Goal: Task Accomplishment & Management: Complete application form

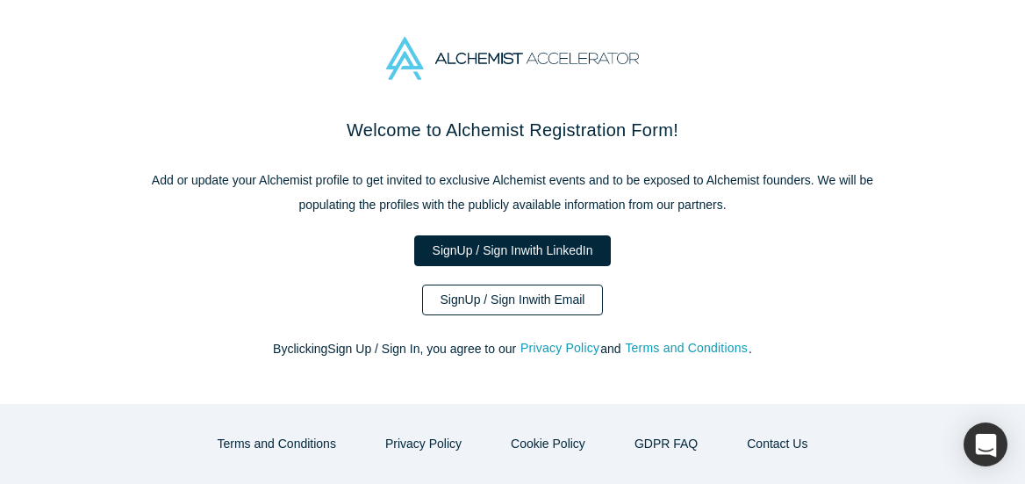
click at [553, 295] on link "Sign Up / Sign In with Email" at bounding box center [513, 299] width 182 height 31
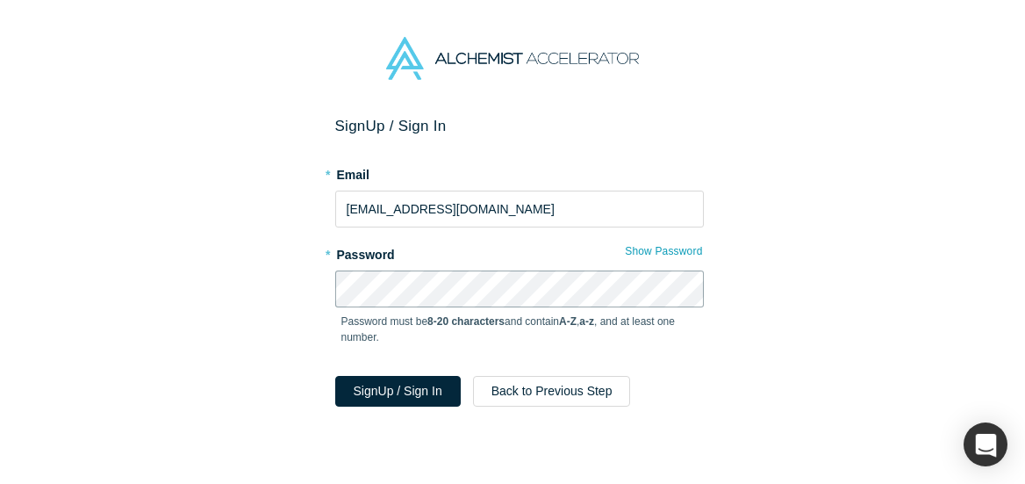
click at [335, 376] on button "Sign Up / Sign In" at bounding box center [398, 391] width 126 height 31
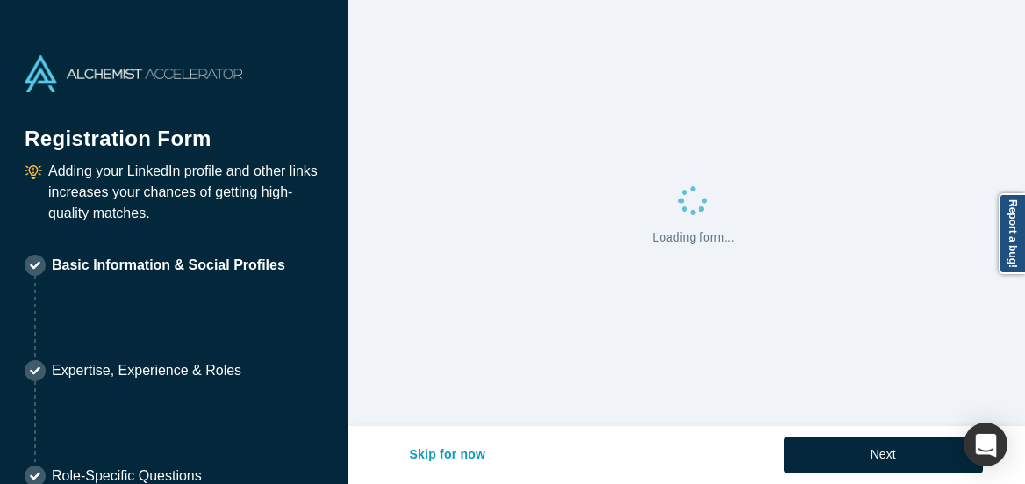
select select "US"
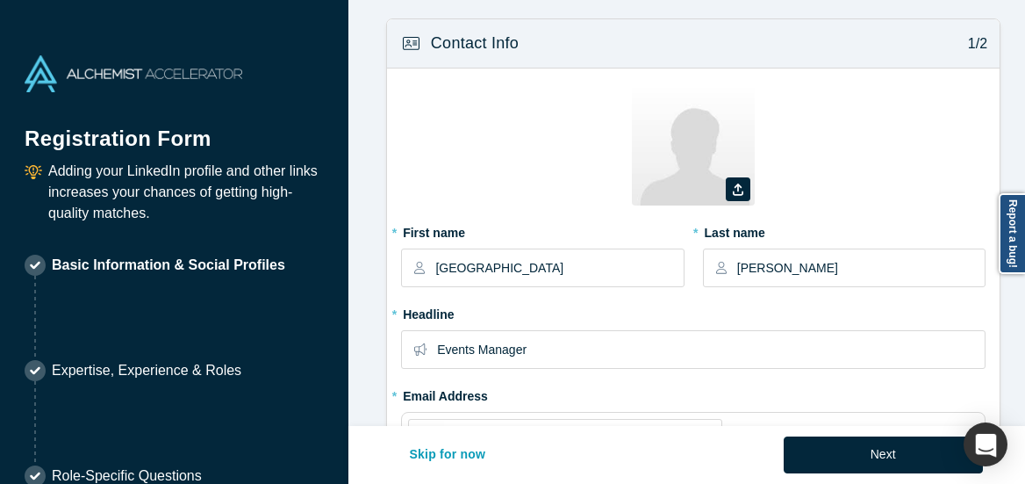
type input "[GEOGRAPHIC_DATA], [GEOGRAPHIC_DATA], [GEOGRAPHIC_DATA]"
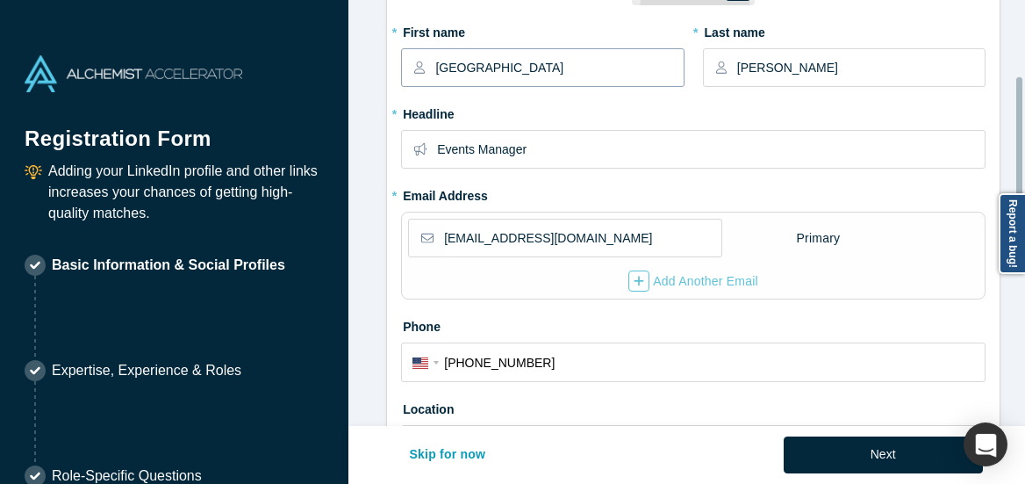
scroll to position [205, 0]
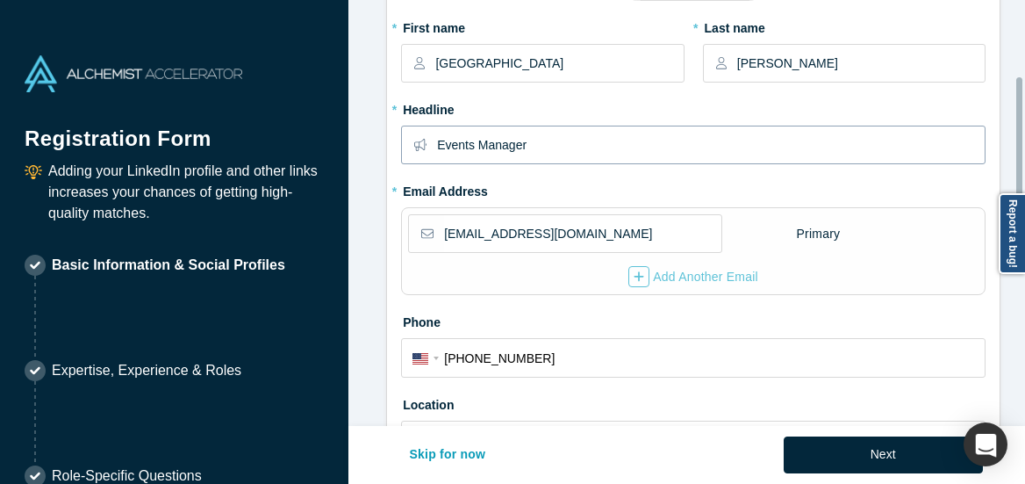
click at [548, 146] on input "Events Manager" at bounding box center [710, 144] width 547 height 37
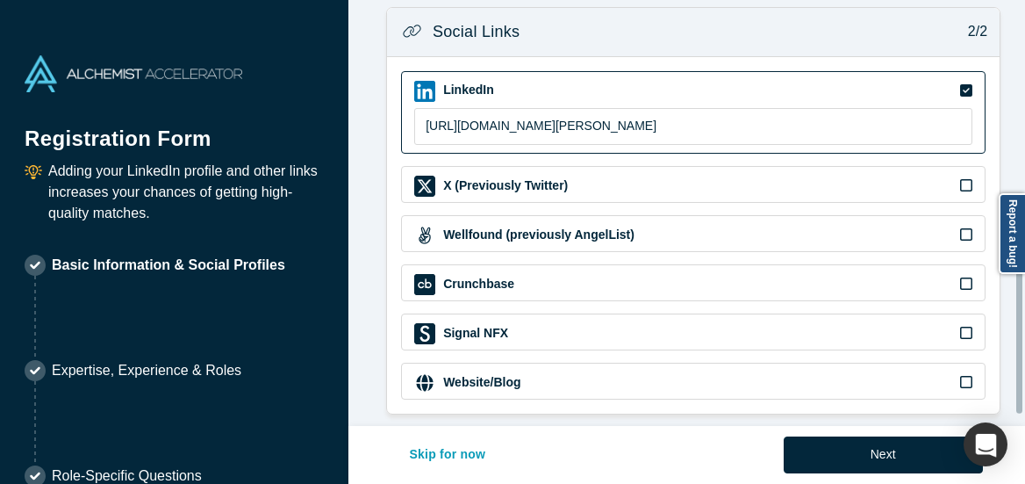
scroll to position [716, 0]
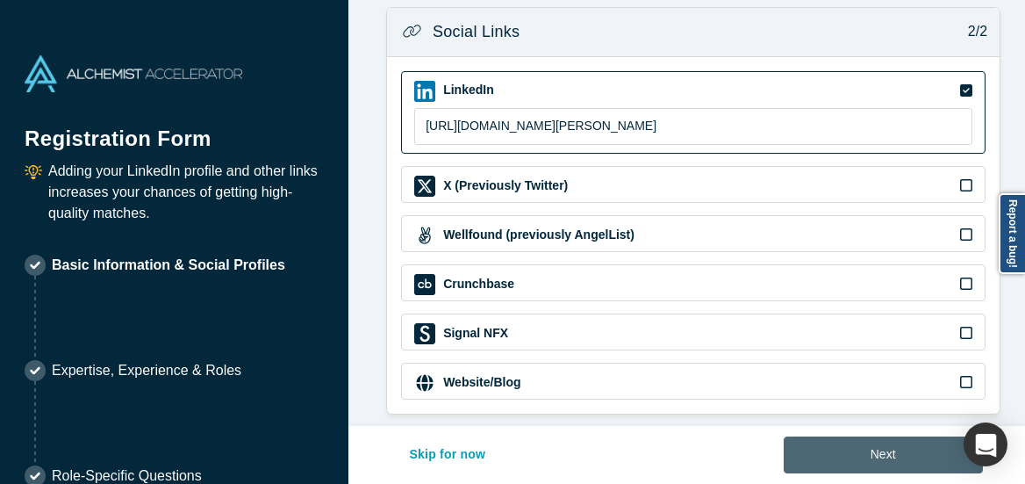
type input "Community Experience Manager"
click at [877, 442] on button "Next" at bounding box center [883, 454] width 199 height 37
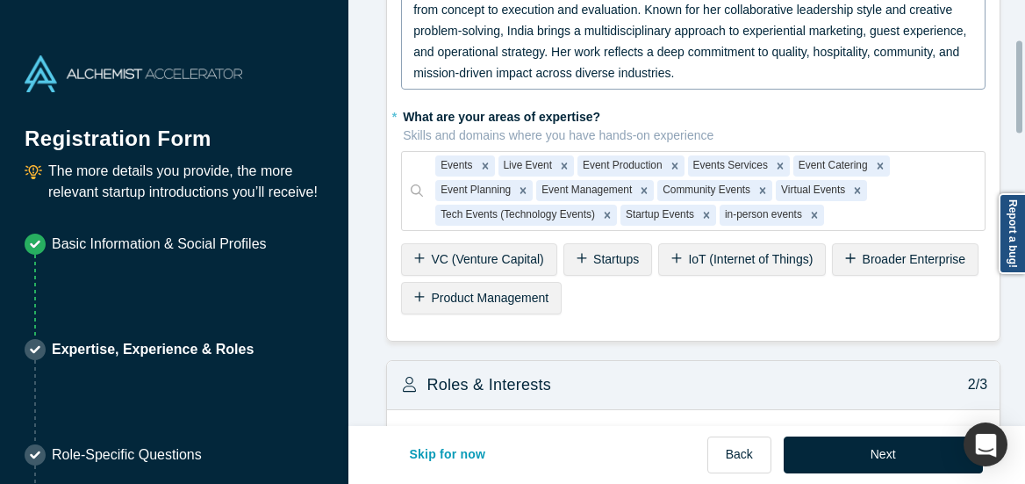
scroll to position [187, 0]
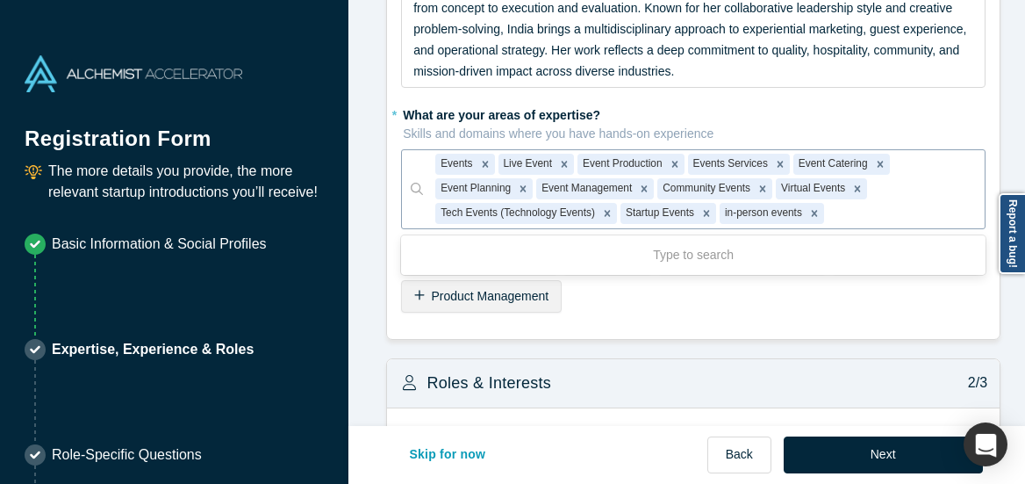
click at [859, 214] on div at bounding box center [900, 214] width 145 height 22
type input "Corporate Events"
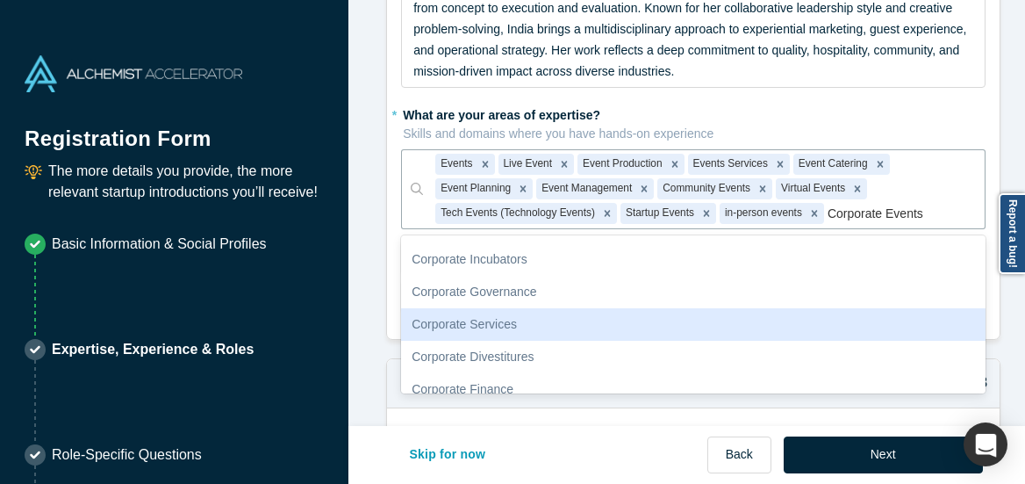
scroll to position [206, 0]
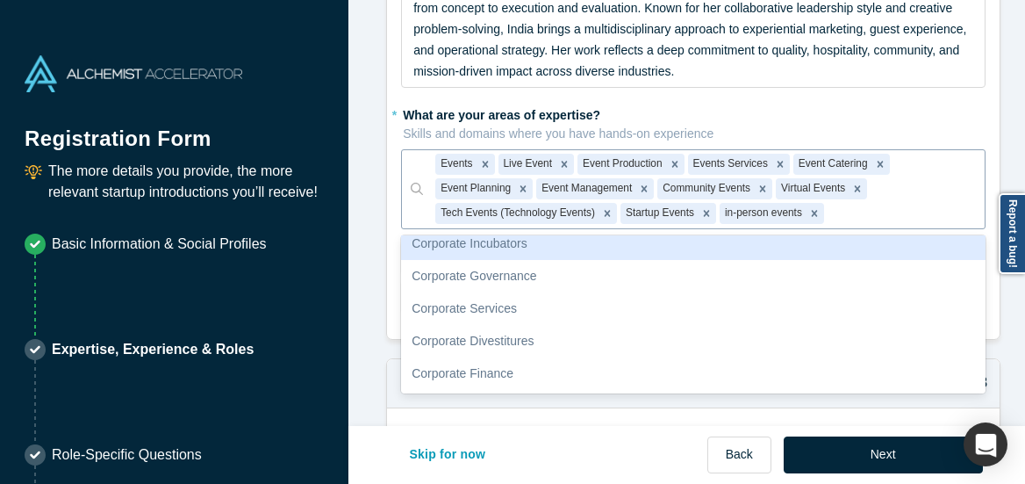
click at [932, 216] on div at bounding box center [900, 214] width 145 height 22
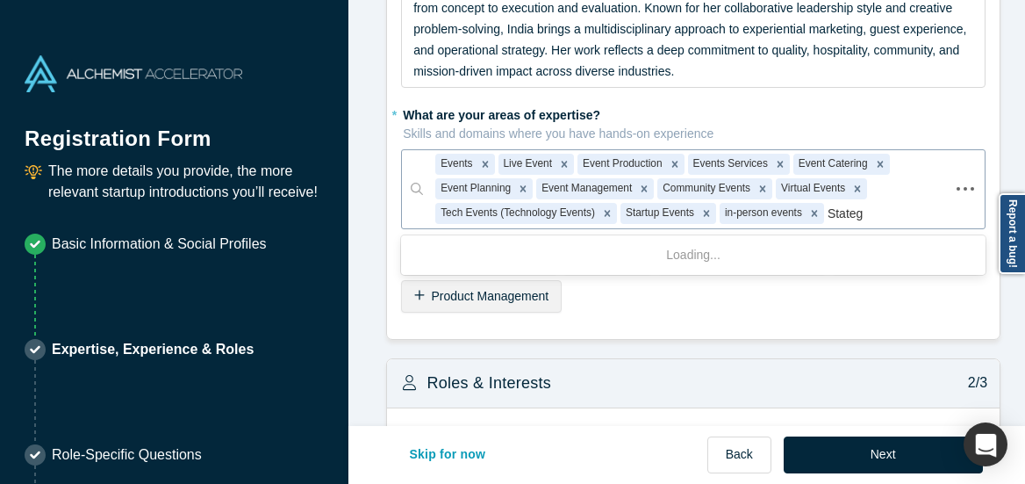
type input "Stategy"
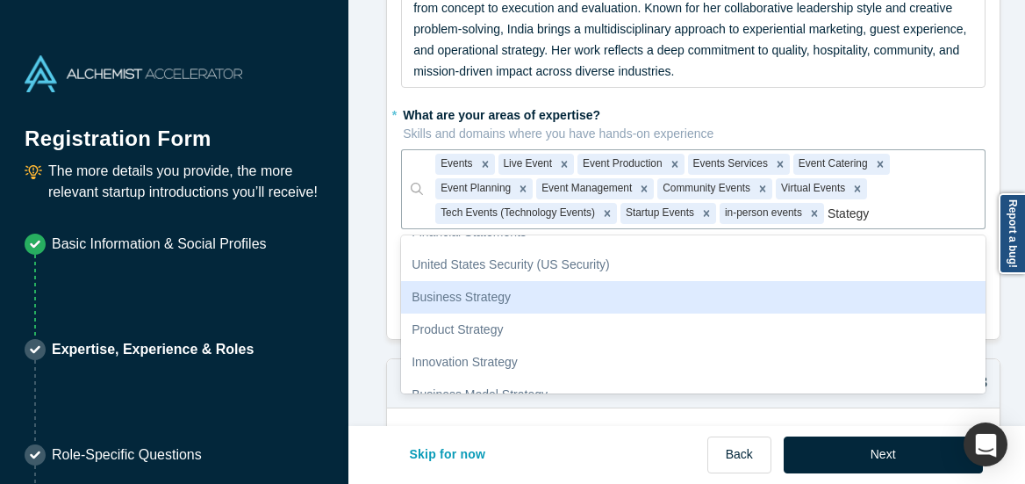
scroll to position [284, 0]
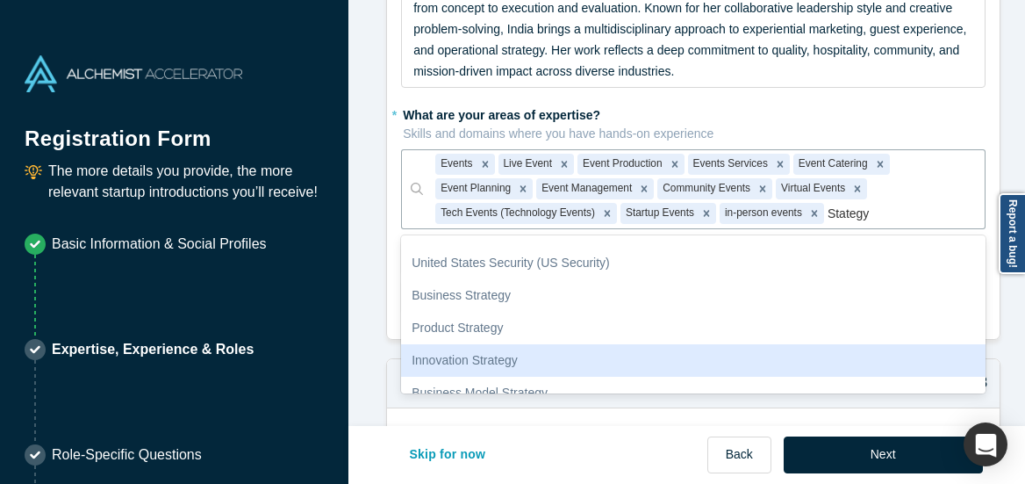
click at [517, 365] on div "Innovation Strategy" at bounding box center [693, 360] width 585 height 32
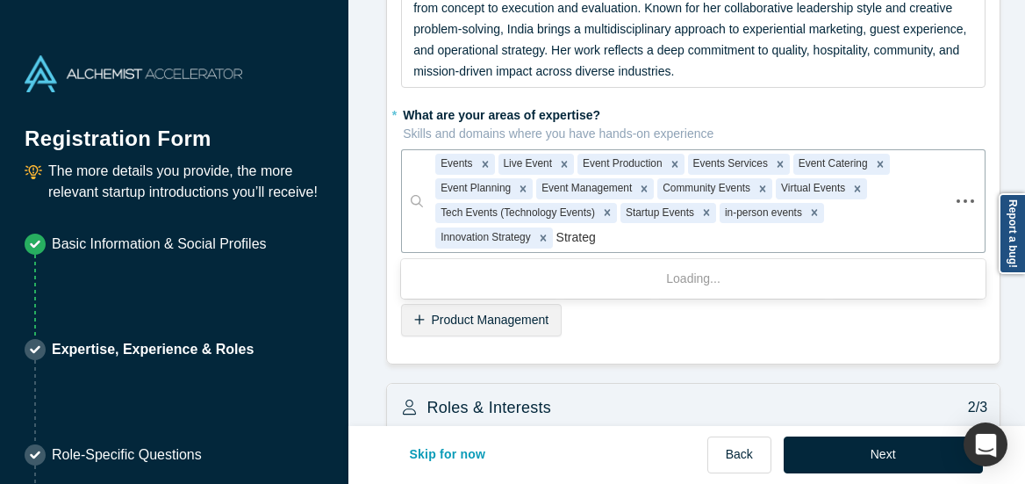
type input "Strategy"
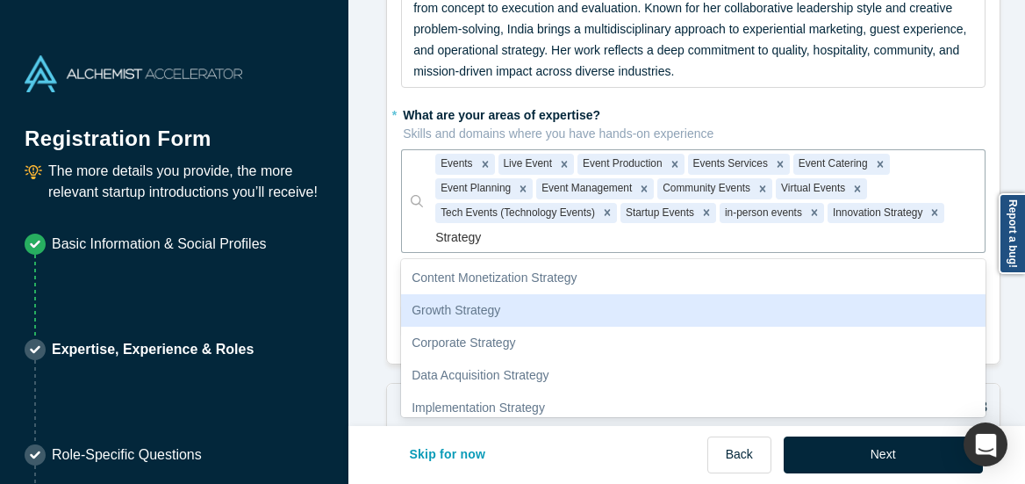
scroll to position [195, 0]
click at [496, 316] on div "Growth Strategy" at bounding box center [693, 311] width 585 height 32
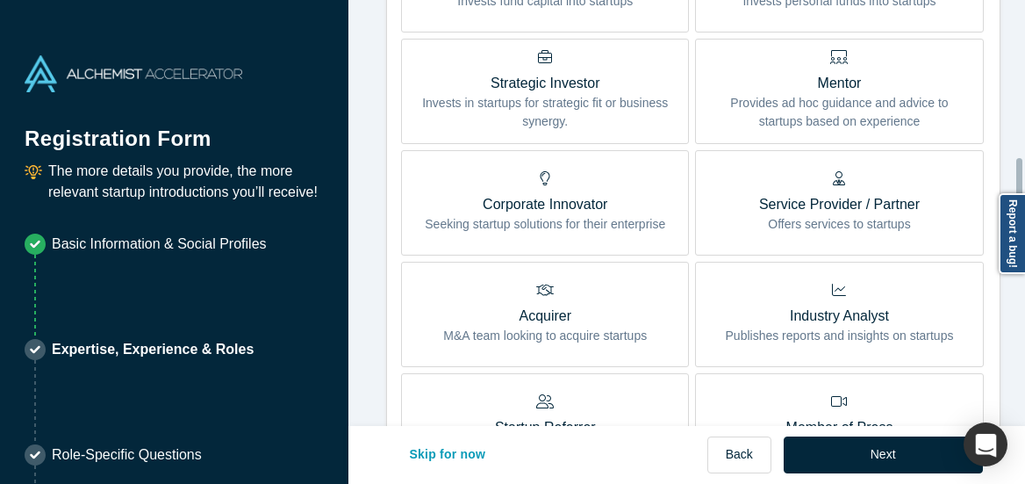
scroll to position [739, 0]
click at [802, 212] on p "Service Provider / Partner" at bounding box center [839, 202] width 161 height 21
click at [0, 0] on input "Service Provider / Partner Offers services to startups" at bounding box center [0, 0] width 0 height 0
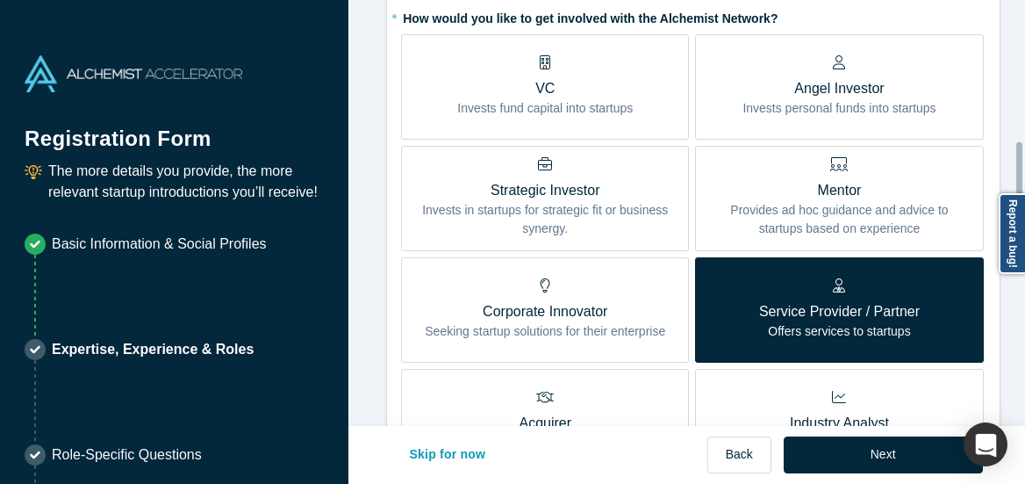
scroll to position [619, 0]
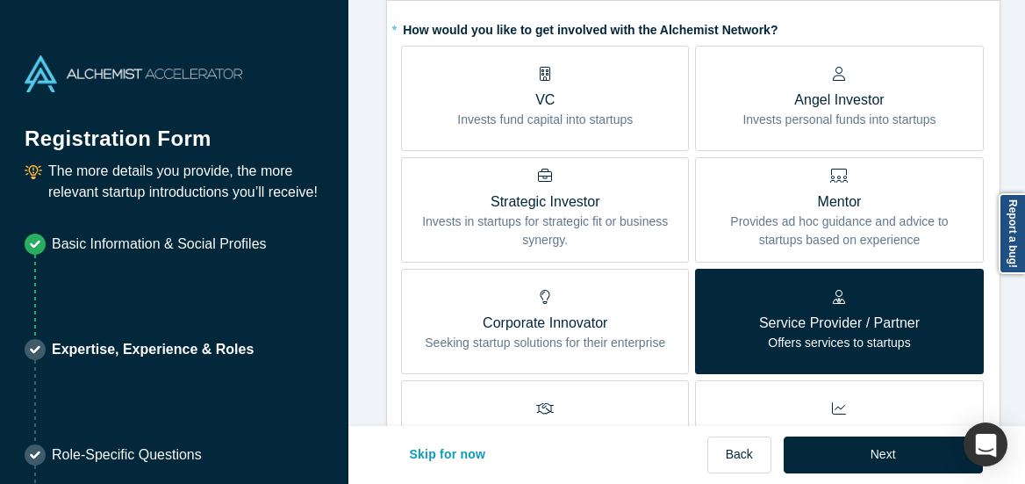
click at [790, 226] on p "Provides ad hoc guidance and advice to startups based on experience" at bounding box center [839, 230] width 262 height 37
click at [0, 0] on input "Mentor Provides ad hoc guidance and advice to startups based on experience" at bounding box center [0, 0] width 0 height 0
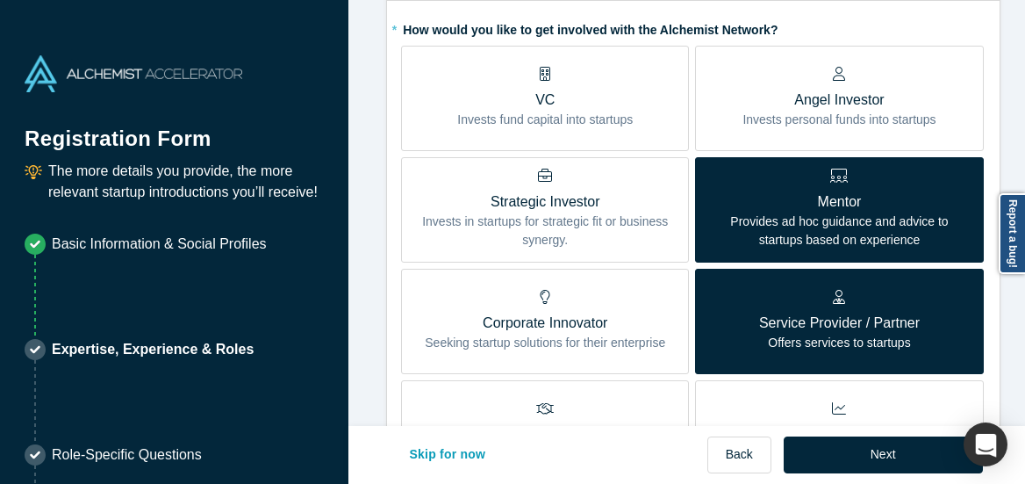
click at [625, 234] on p "Invests in startups for strategic fit or business synergy." at bounding box center [545, 230] width 262 height 37
click at [0, 0] on input "Strategic Investor Invests in startups for strategic fit or business synergy." at bounding box center [0, 0] width 0 height 0
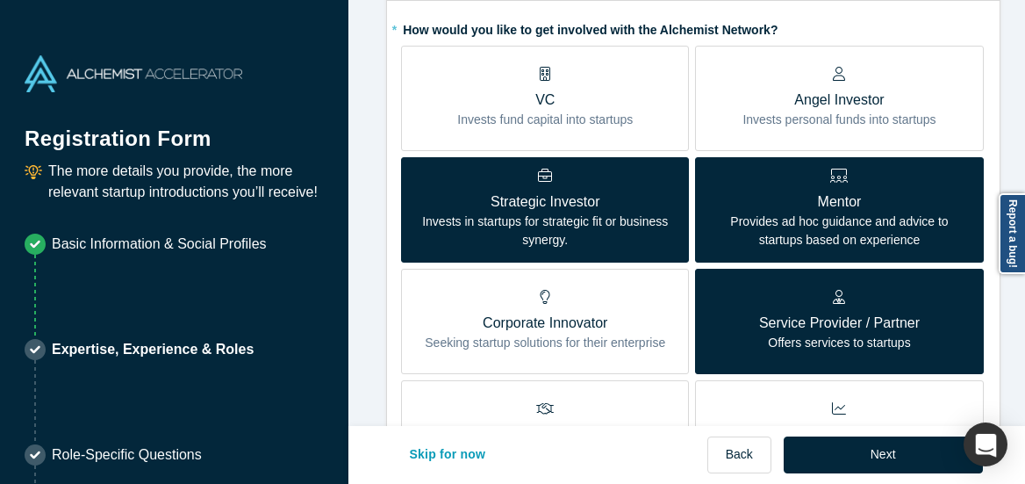
click at [619, 285] on label "Corporate Innovator Seeking startup solutions for their enterprise" at bounding box center [545, 321] width 288 height 105
click at [0, 0] on input "Corporate Innovator Seeking startup solutions for their enterprise" at bounding box center [0, 0] width 0 height 0
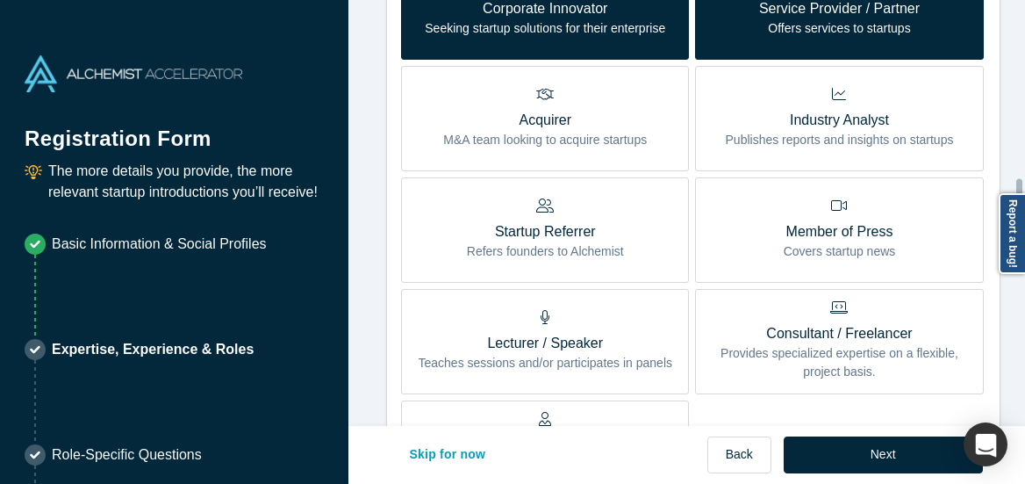
scroll to position [945, 0]
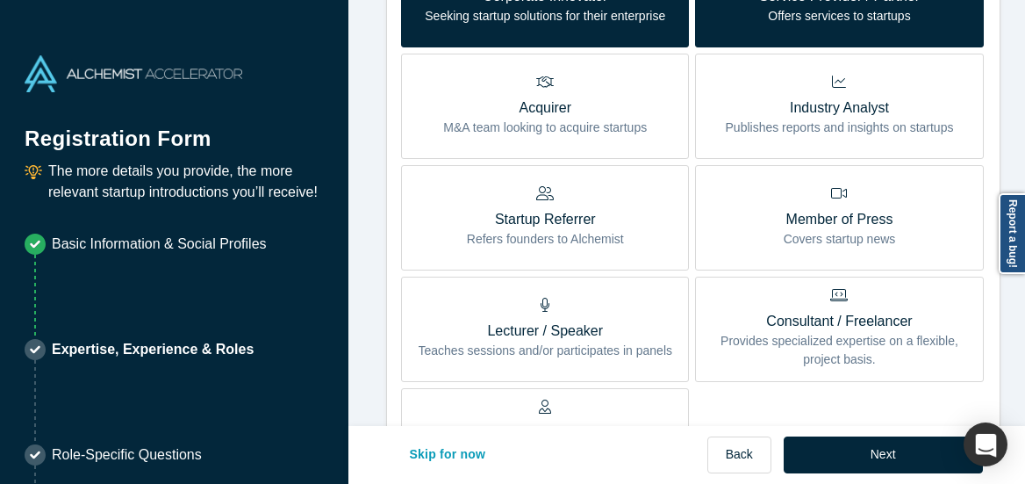
click at [636, 234] on label "Startup Referrer Refers founders to Alchemist" at bounding box center [545, 217] width 288 height 105
click at [0, 0] on input "Startup Referrer Refers founders to Alchemist" at bounding box center [0, 0] width 0 height 0
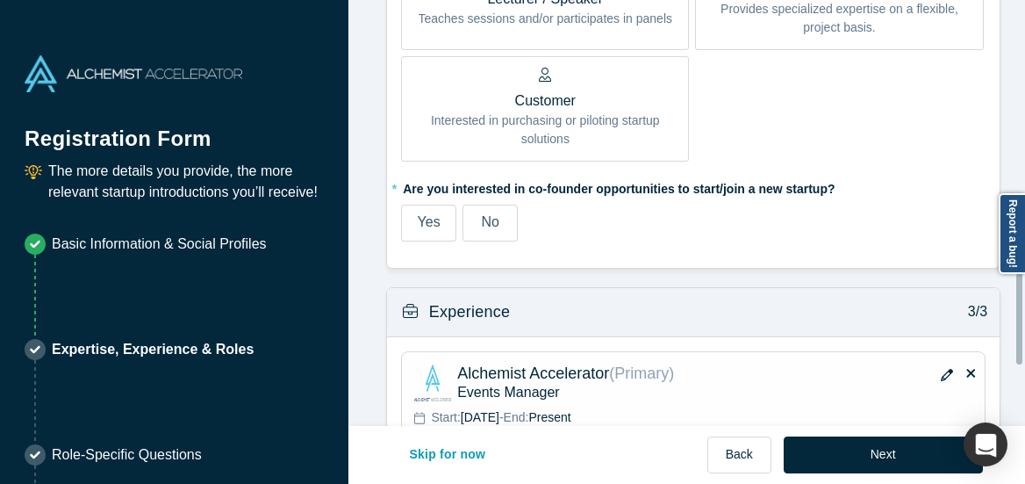
scroll to position [1279, 0]
click at [431, 221] on span "Yes" at bounding box center [429, 219] width 23 height 15
click at [0, 0] on input "Yes" at bounding box center [0, 0] width 0 height 0
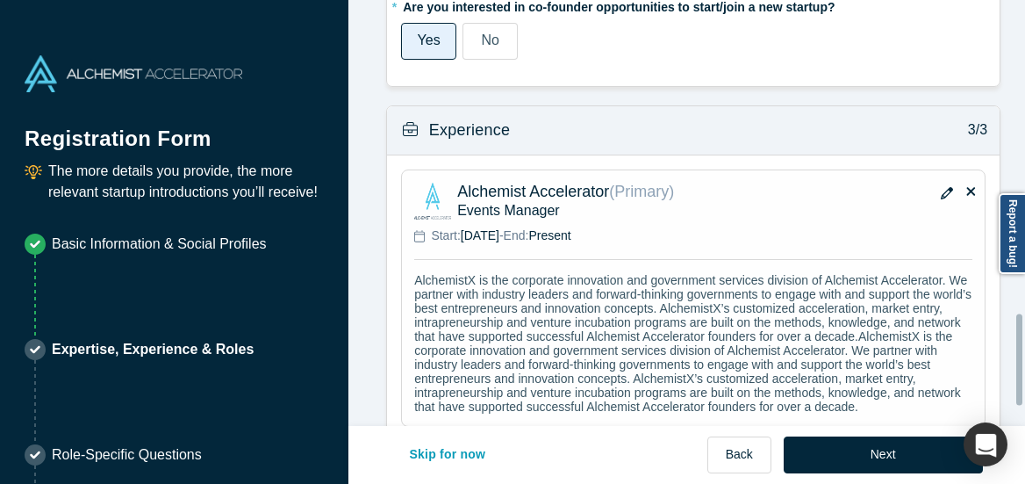
scroll to position [1449, 0]
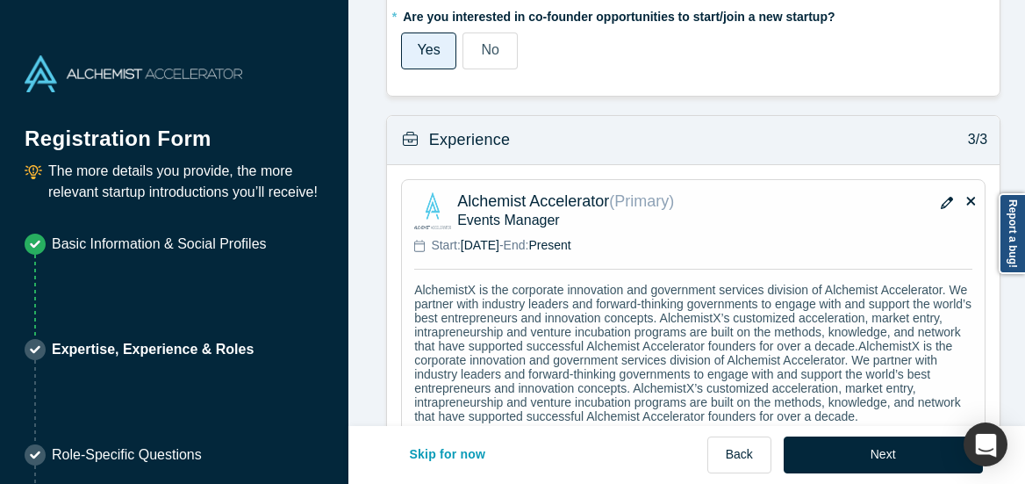
click at [941, 200] on icon "button" at bounding box center [947, 203] width 12 height 12
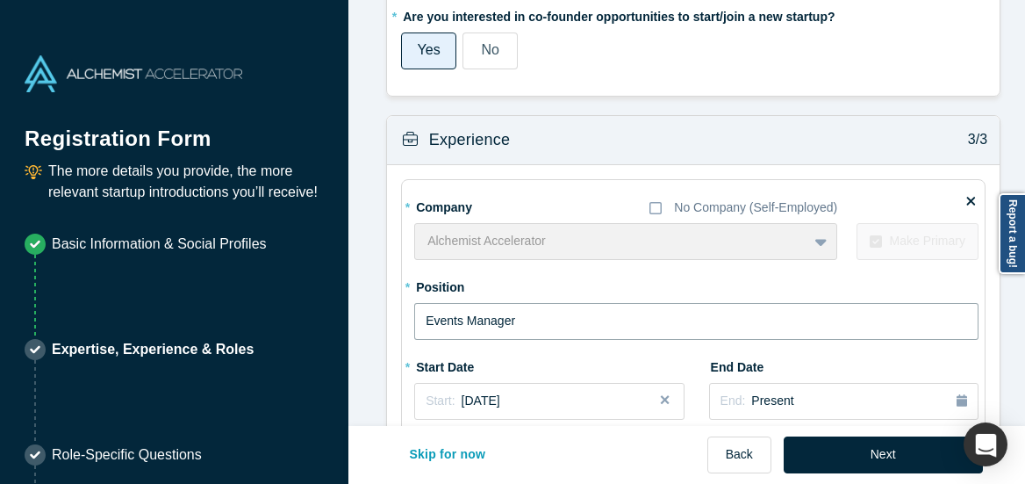
click at [617, 309] on input "Events Manager" at bounding box center [696, 321] width 564 height 37
click at [524, 322] on input "Community Experinece Manager" at bounding box center [696, 321] width 564 height 37
click at [628, 321] on input "Community Experience Manager" at bounding box center [696, 321] width 564 height 37
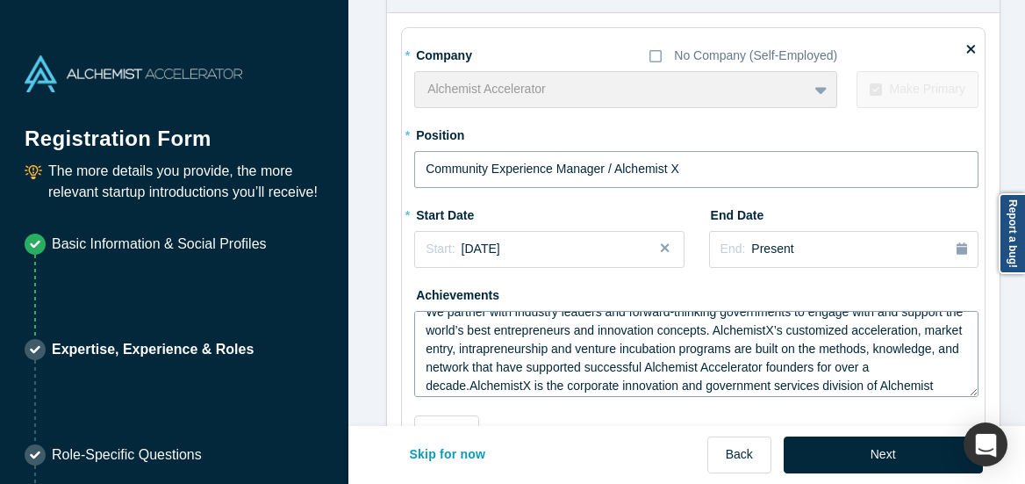
scroll to position [0, 0]
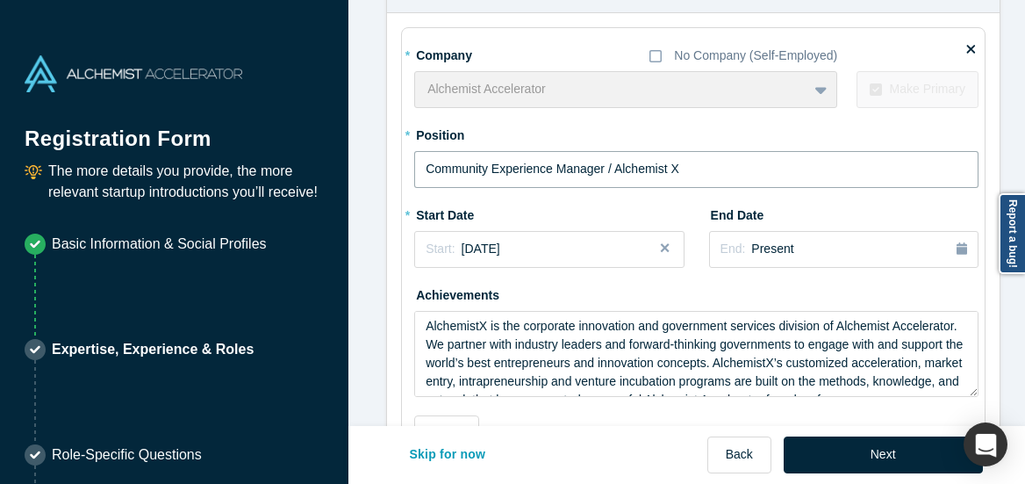
type input "Community Experience Manager / Alchemist X"
click at [780, 126] on div "* Position Community Experience Manager / Alchemist X" at bounding box center [696, 154] width 564 height 68
click at [593, 341] on textarea "AlchemistX is the corporate innovation and government services division of Alch…" at bounding box center [696, 354] width 564 height 86
click at [594, 376] on textarea "AlchemistX is the corporate innovation and government services division of Alch…" at bounding box center [696, 354] width 564 height 86
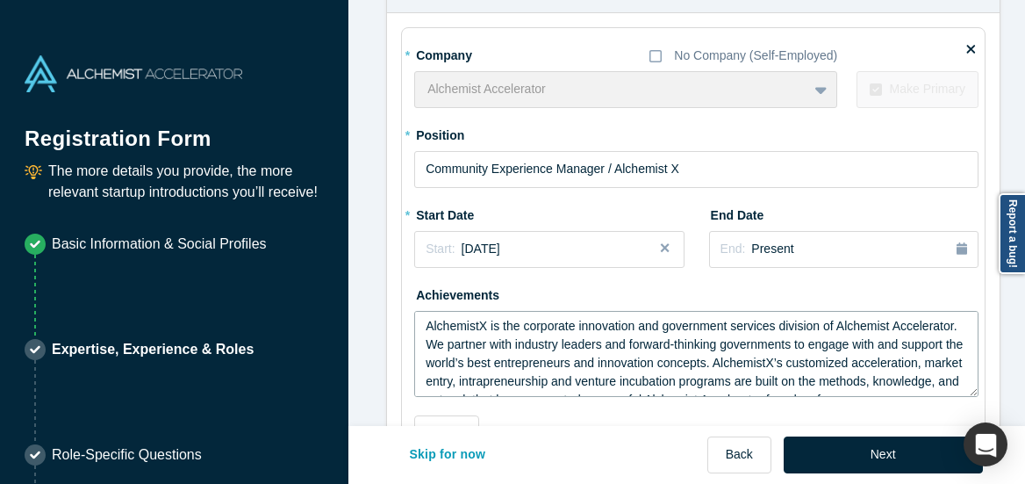
paste textarea "– Lead experience strategy for cross-border programs—including Japan Innovation…"
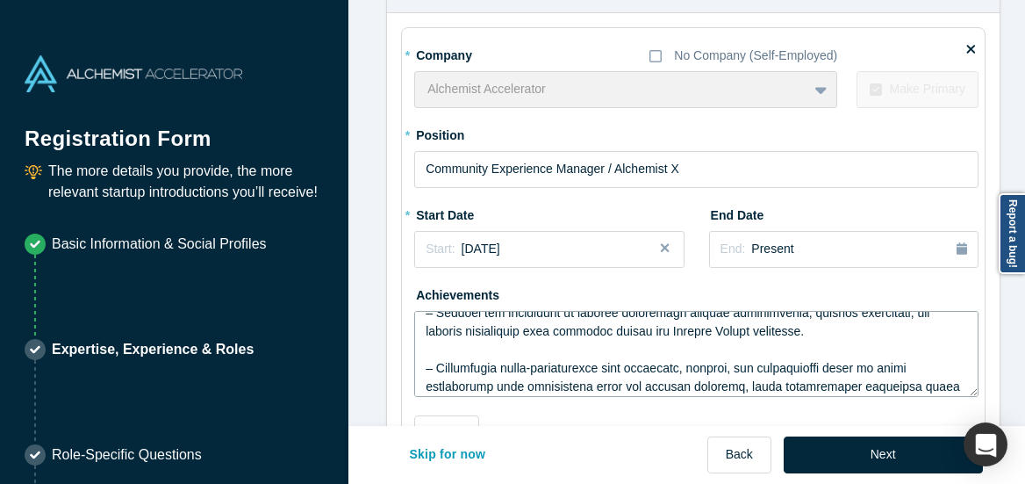
scroll to position [350, 0]
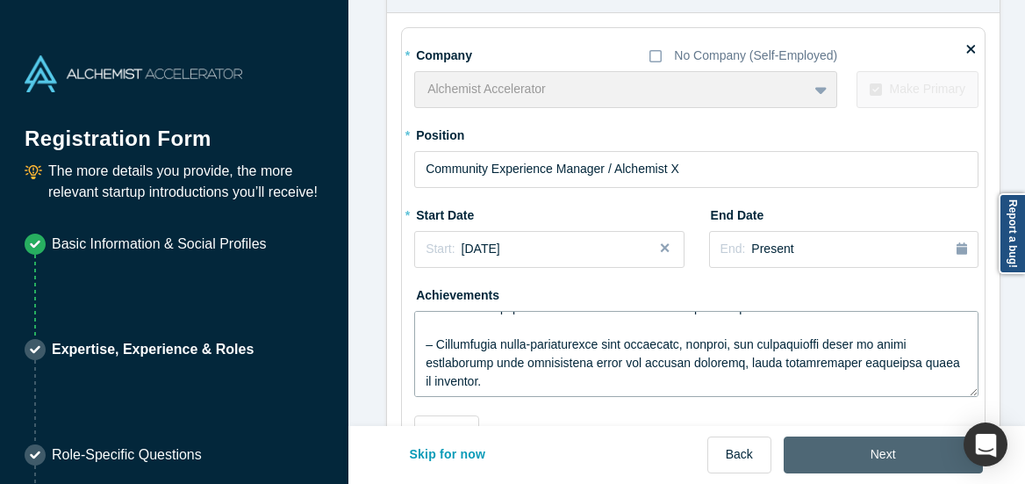
type textarea "LoremipsuM do sit ametconse adipiscing eli seddoeiusm temporin utlabore et Dolo…"
click at [877, 451] on button "Next" at bounding box center [883, 454] width 199 height 37
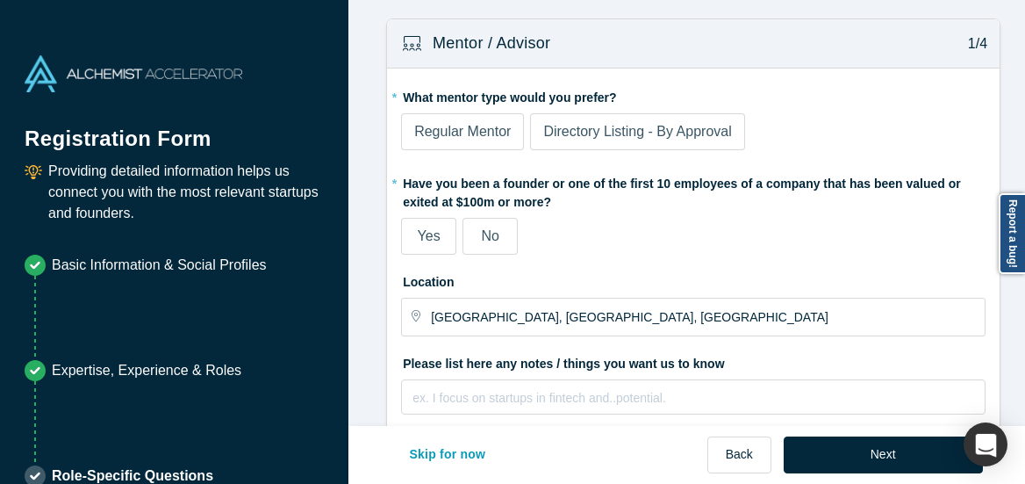
click at [638, 132] on span "Directory Listing - By Approval" at bounding box center [637, 131] width 188 height 15
click at [0, 0] on input "Directory Listing - By Approval" at bounding box center [0, 0] width 0 height 0
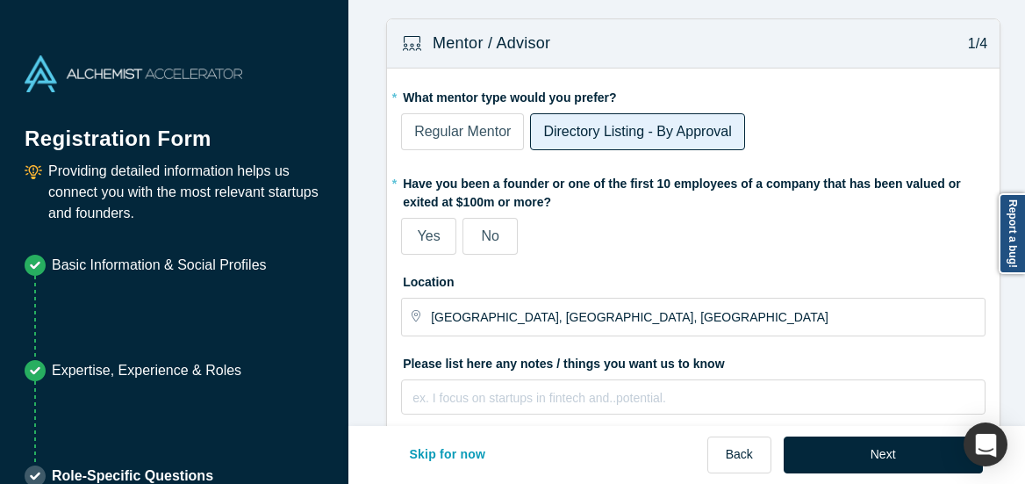
click at [486, 232] on span "No" at bounding box center [490, 235] width 18 height 15
click at [0, 0] on input "No" at bounding box center [0, 0] width 0 height 0
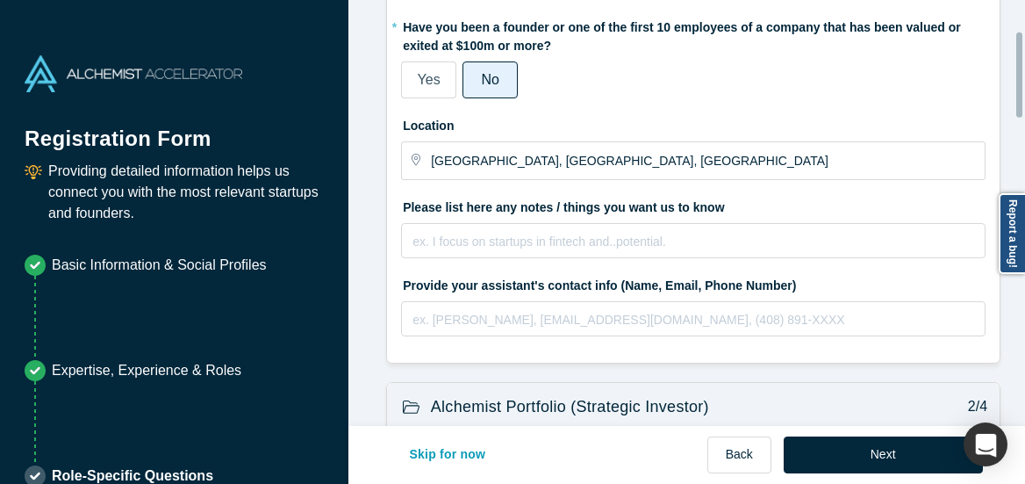
scroll to position [184, 0]
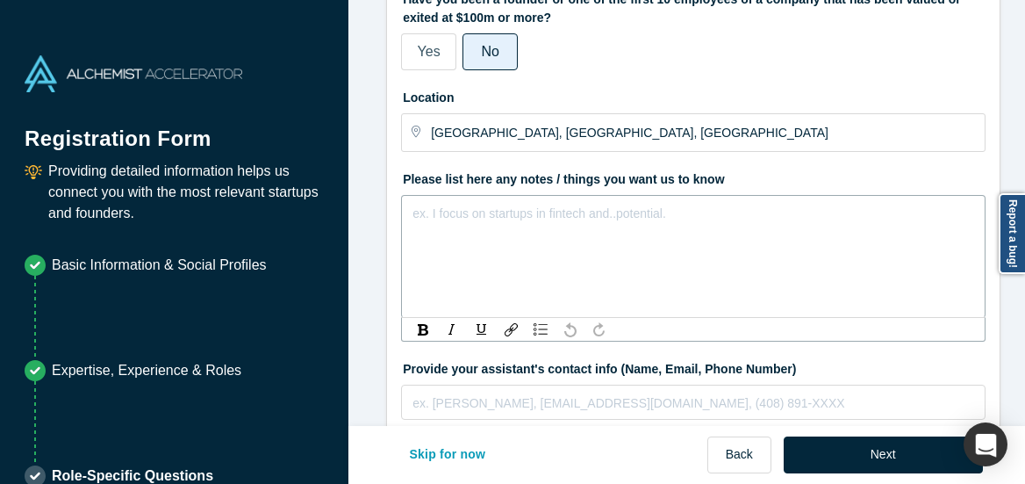
click at [492, 212] on div "rdw-editor" at bounding box center [693, 213] width 561 height 21
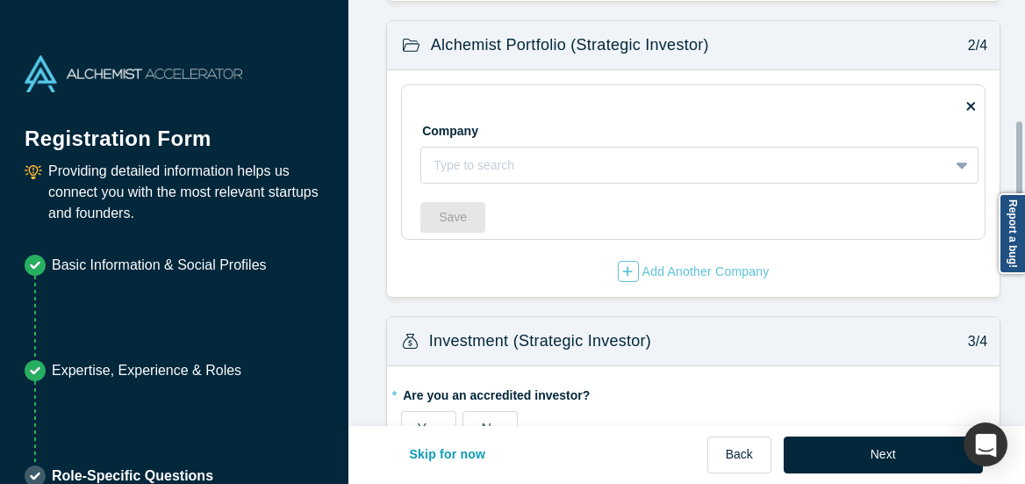
scroll to position [631, 0]
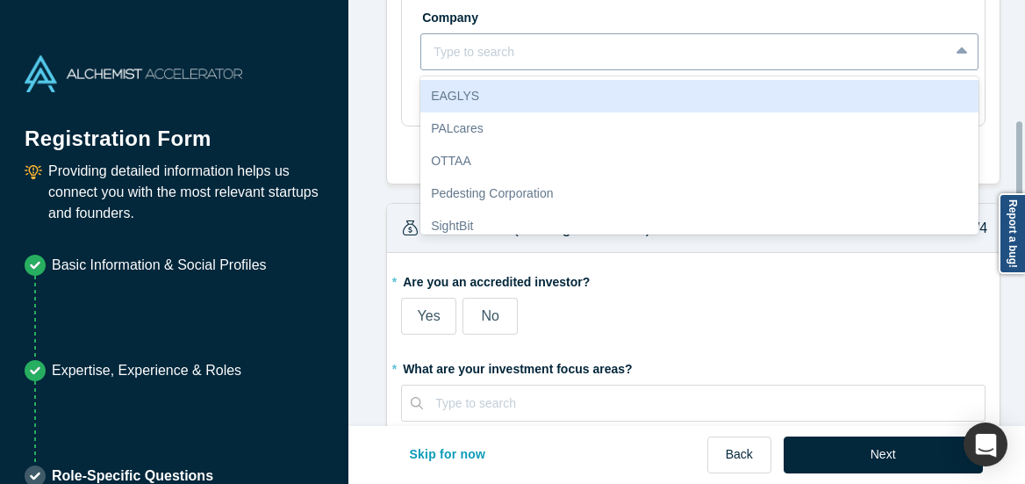
click at [521, 70] on div "EAGLYS, 1 of 10. 10 results available. Use Up and Down to choose options, press…" at bounding box center [699, 51] width 558 height 37
click at [595, 23] on div "Company EAGLYS, 1 of 10. 10 results available. Use Up and Down to choose option…" at bounding box center [699, 30] width 558 height 80
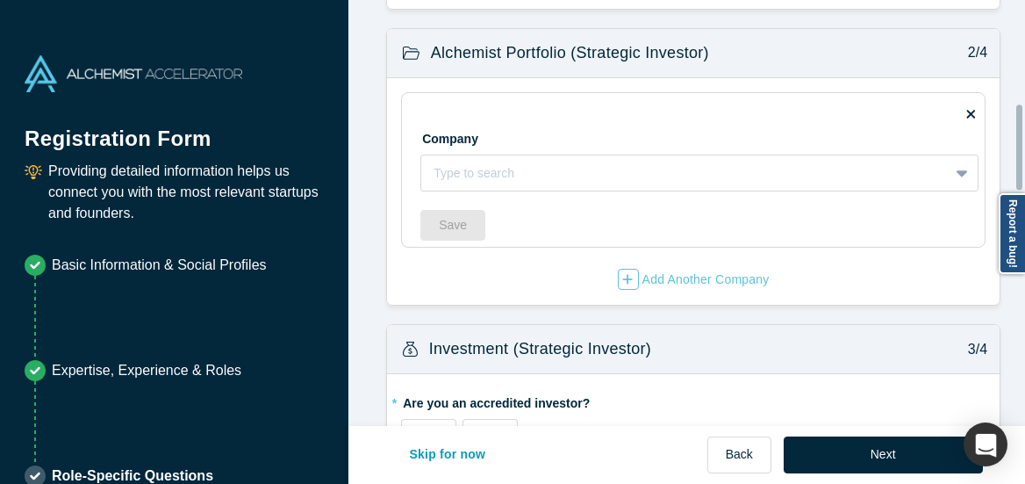
scroll to position [482, 0]
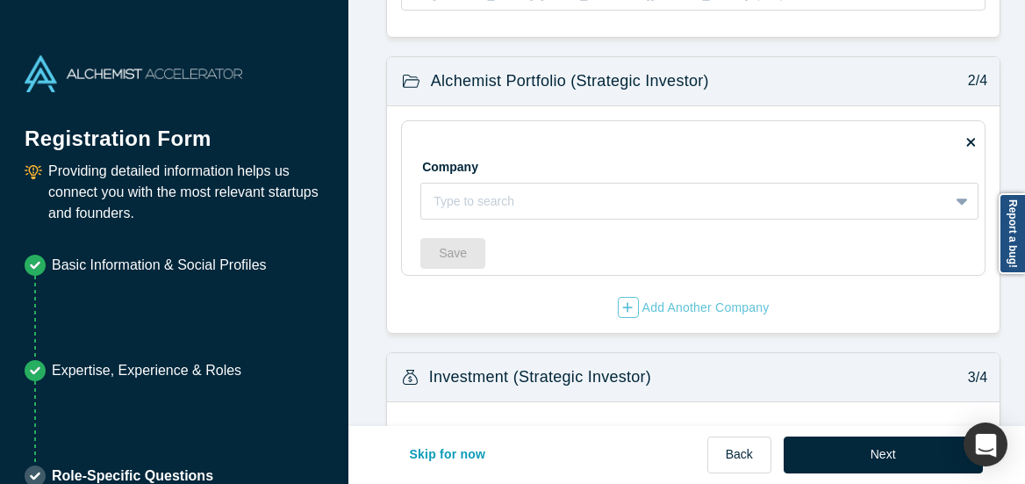
click at [966, 142] on icon at bounding box center [970, 141] width 9 height 13
click at [0, 0] on input "checkbox" at bounding box center [0, 0] width 0 height 0
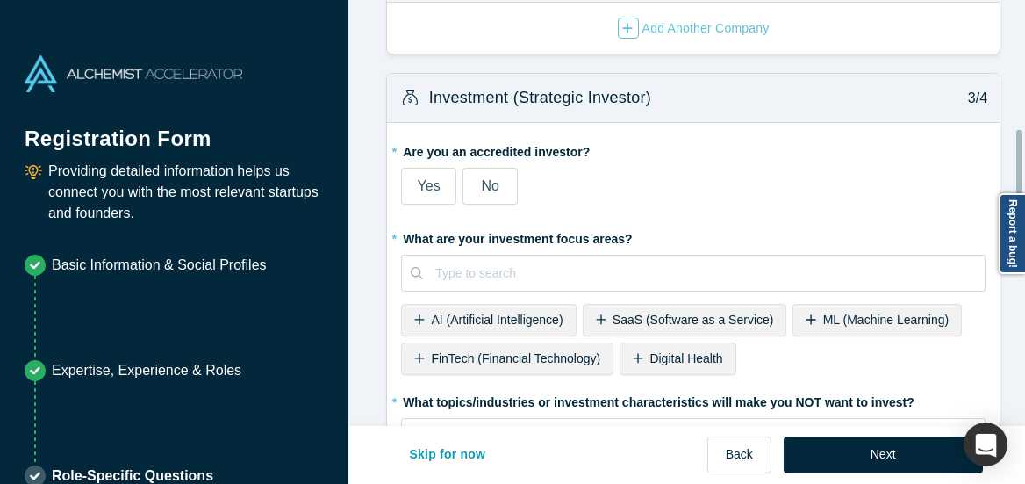
scroll to position [588, 0]
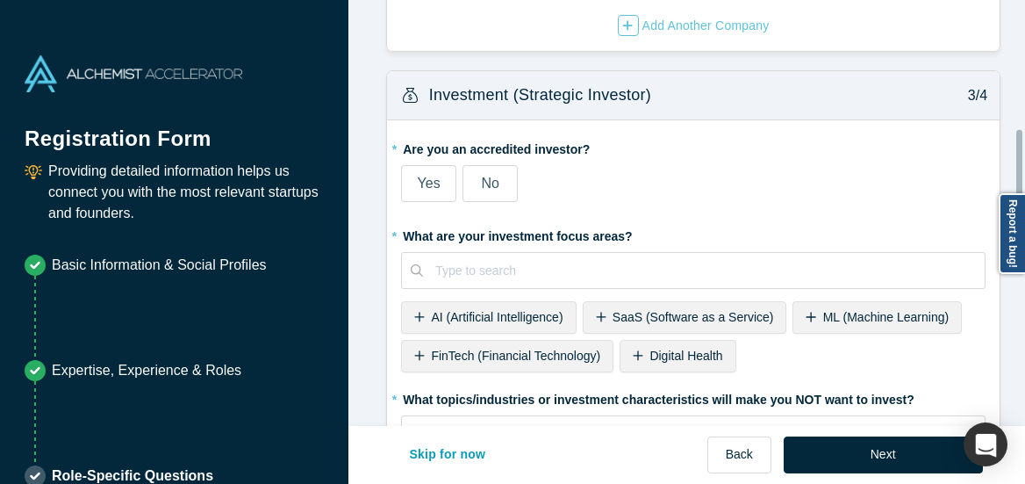
click at [493, 187] on label "No" at bounding box center [490, 183] width 55 height 37
click at [0, 0] on input "No" at bounding box center [0, 0] width 0 height 0
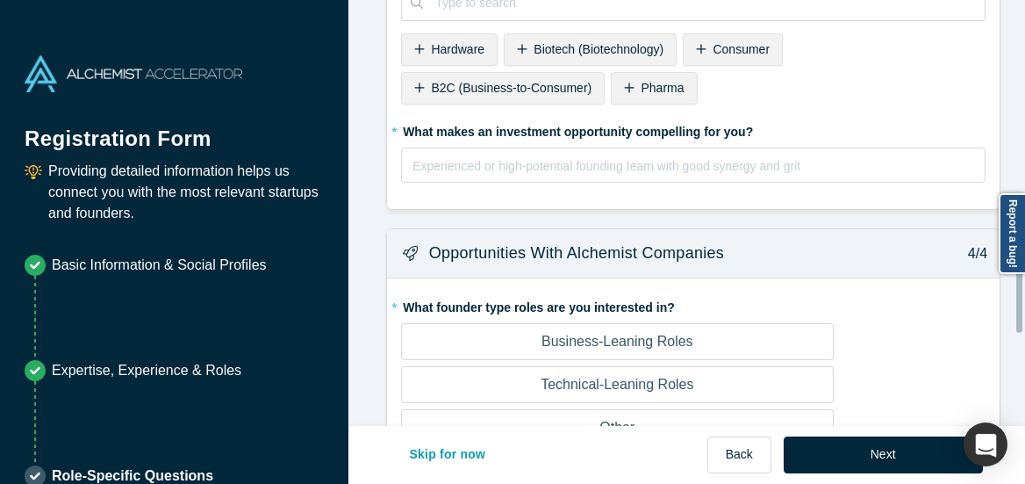
scroll to position [1233, 0]
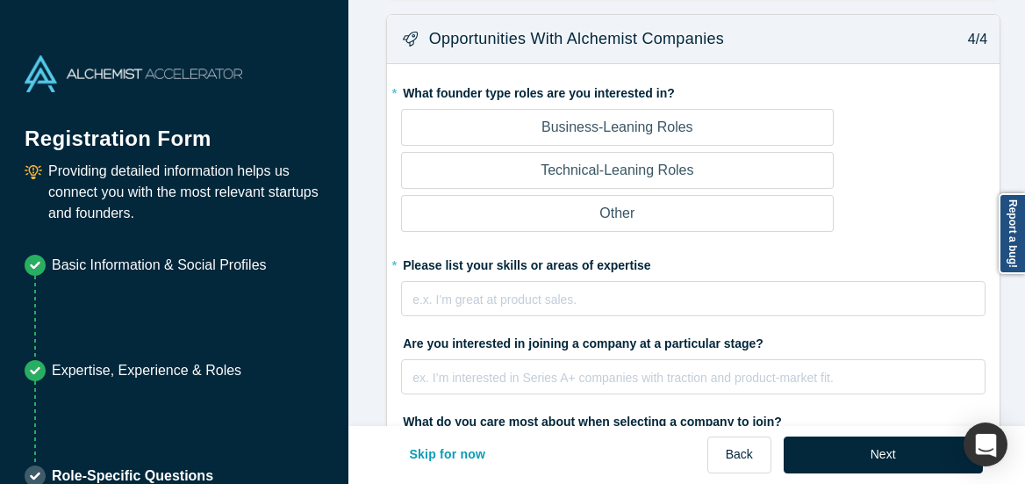
click at [630, 124] on p "Business-Leaning Roles" at bounding box center [618, 127] width 152 height 21
click at [0, 0] on input "Business-Leaning Roles" at bounding box center [0, 0] width 0 height 0
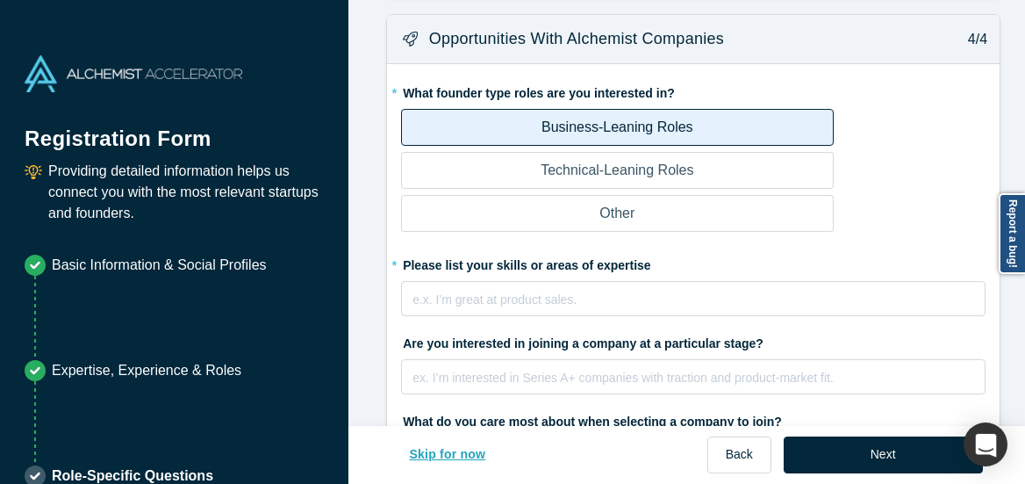
click at [446, 453] on button "Skip for now" at bounding box center [448, 454] width 113 height 37
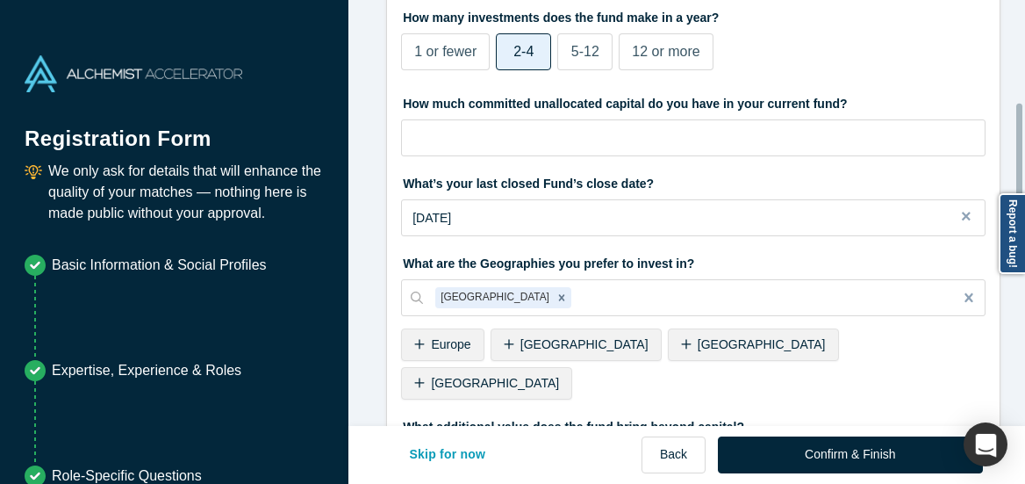
scroll to position [442, 0]
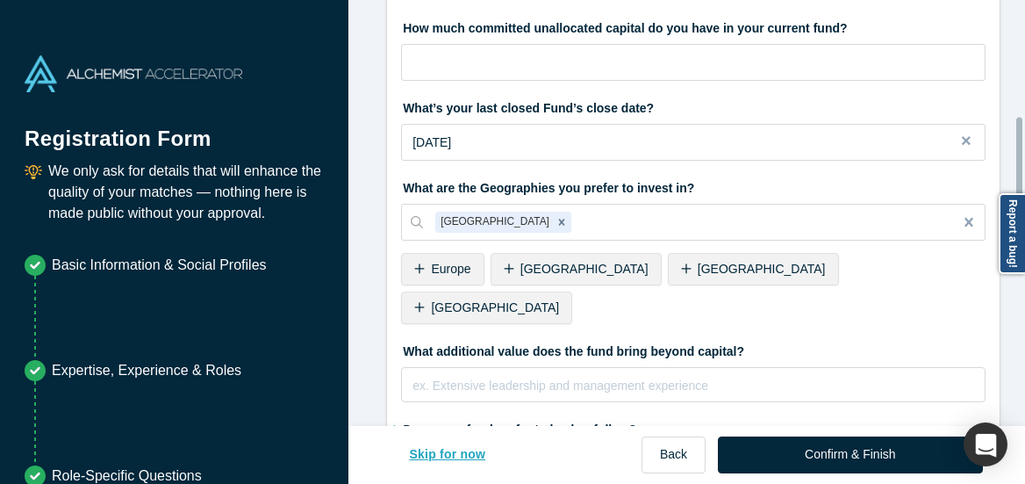
click at [468, 449] on button "Skip for now" at bounding box center [448, 454] width 113 height 37
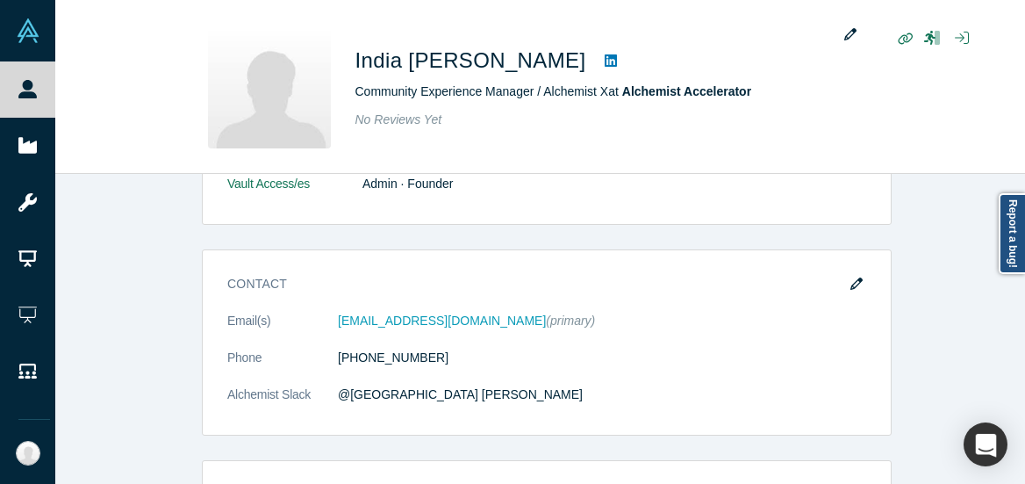
scroll to position [280, 0]
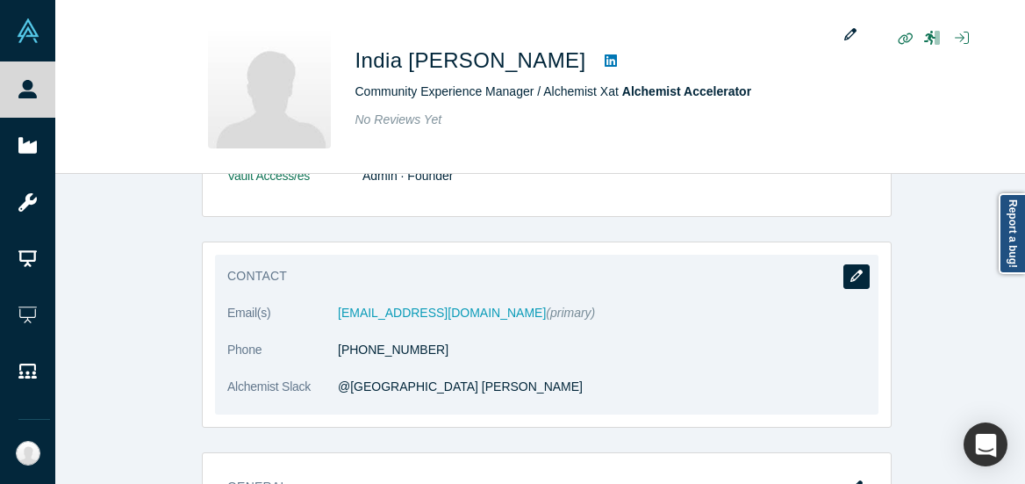
click at [851, 276] on icon "button" at bounding box center [857, 275] width 12 height 12
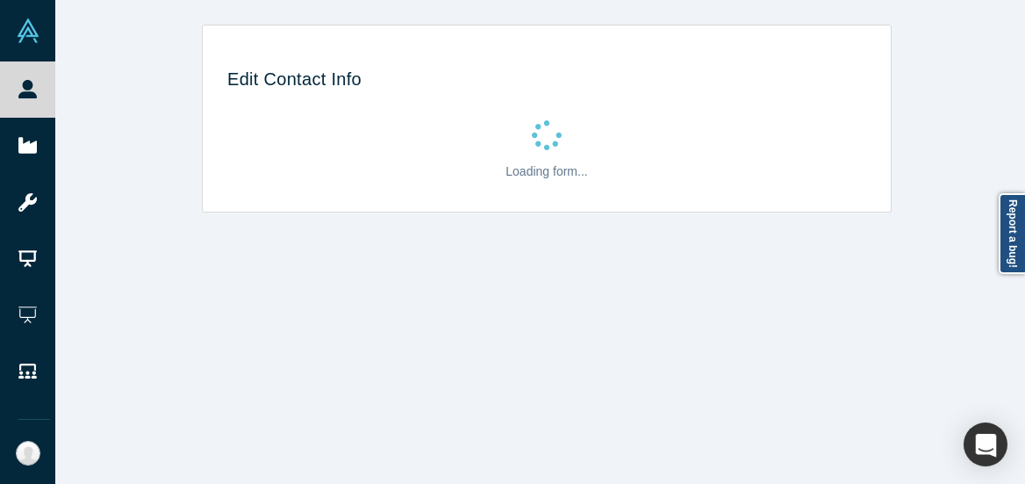
scroll to position [0, 0]
select select "US"
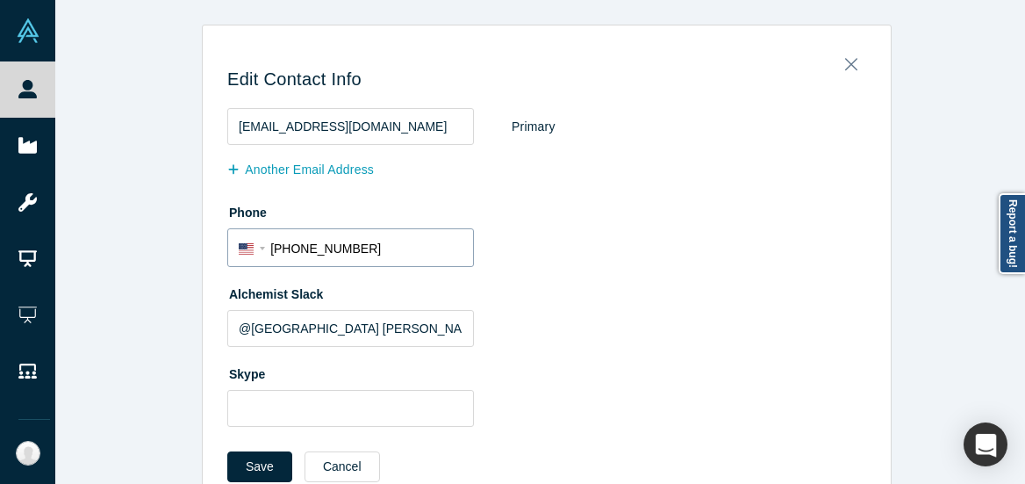
click at [414, 248] on input "[PHONE_NUMBER]" at bounding box center [366, 248] width 192 height 25
select select "Country"
type input "+4"
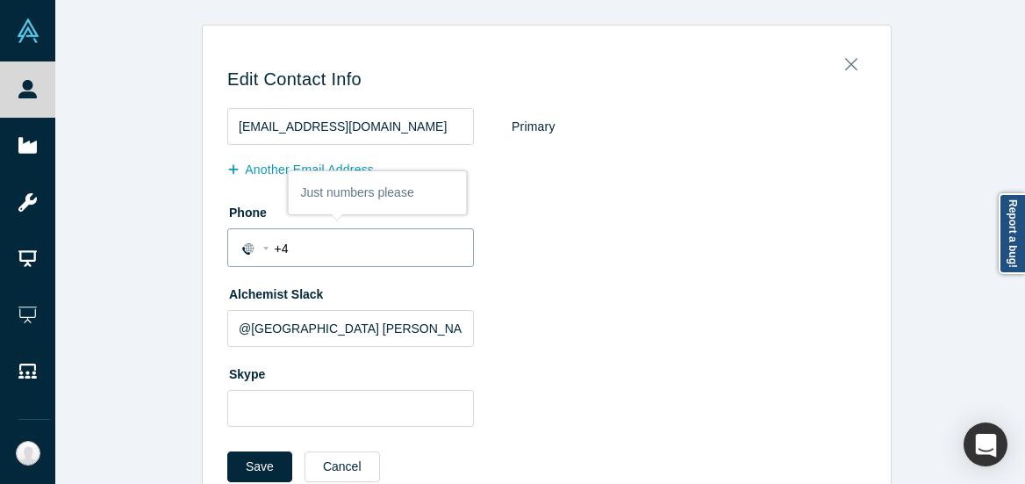
select select "CH"
type input "+4"
select select "Country"
type input "[PHONE_NUMBER]"
select select "US"
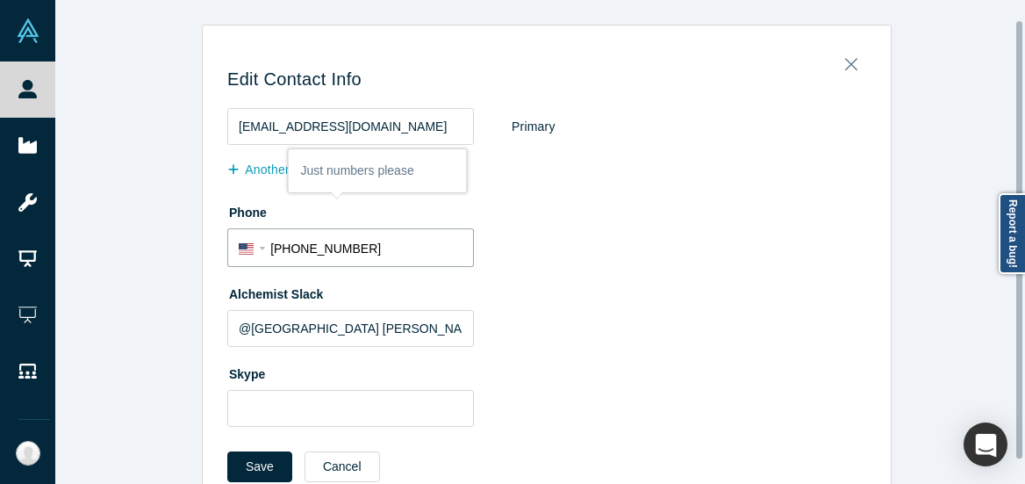
scroll to position [48, 0]
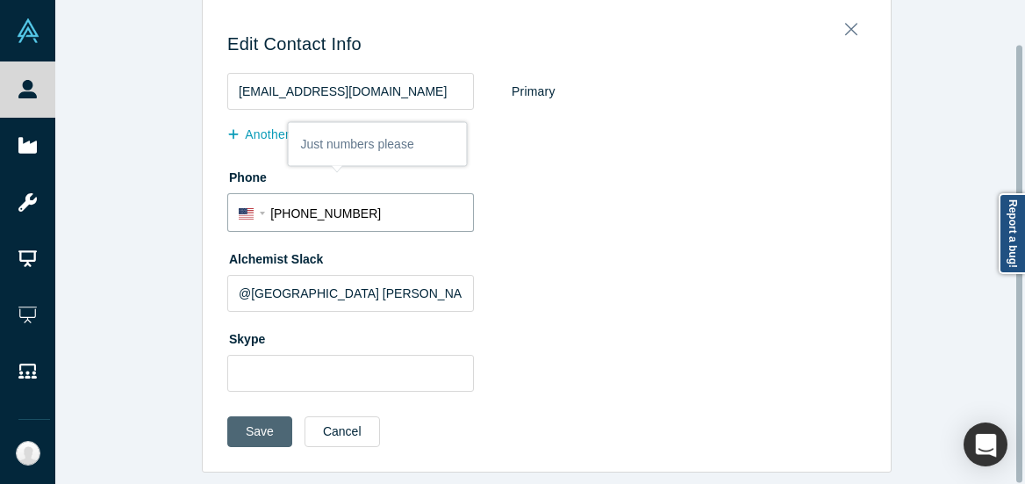
type input "[PHONE_NUMBER]"
click at [260, 416] on button "Save" at bounding box center [259, 431] width 65 height 31
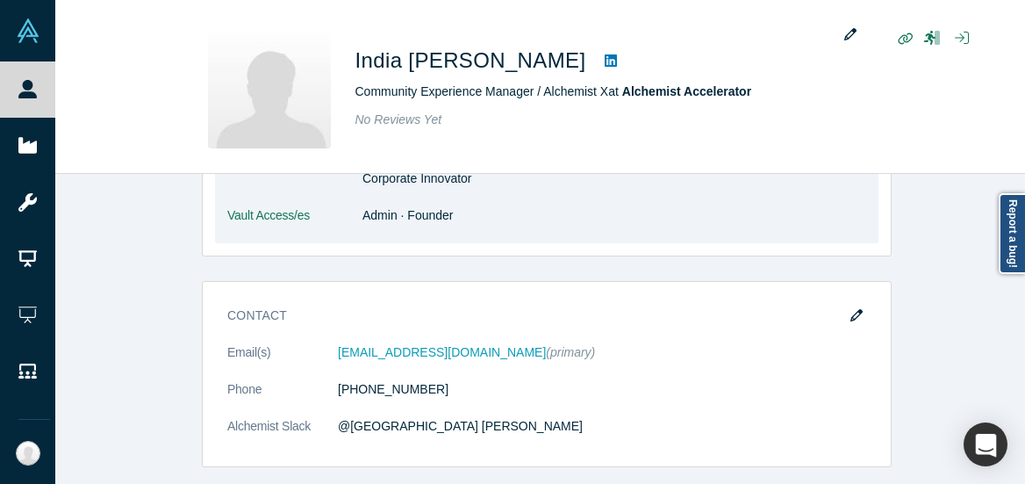
scroll to position [0, 0]
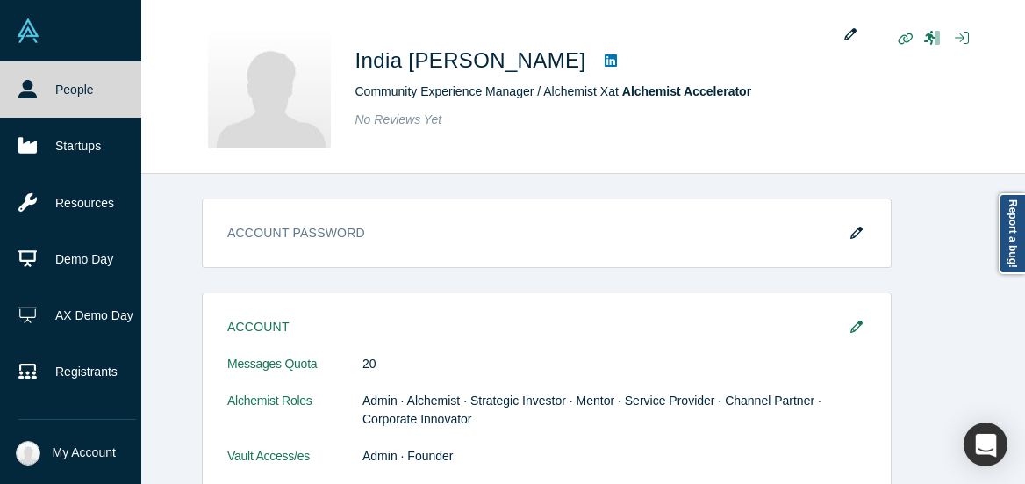
click at [28, 28] on img at bounding box center [28, 30] width 25 height 25
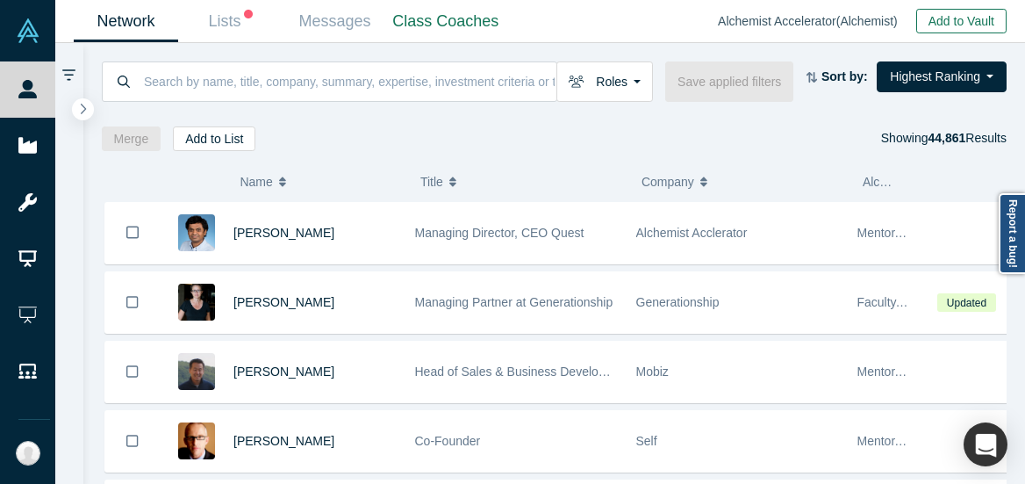
click at [963, 22] on button "Add to Vault" at bounding box center [961, 21] width 90 height 25
